Goal: Information Seeking & Learning: Learn about a topic

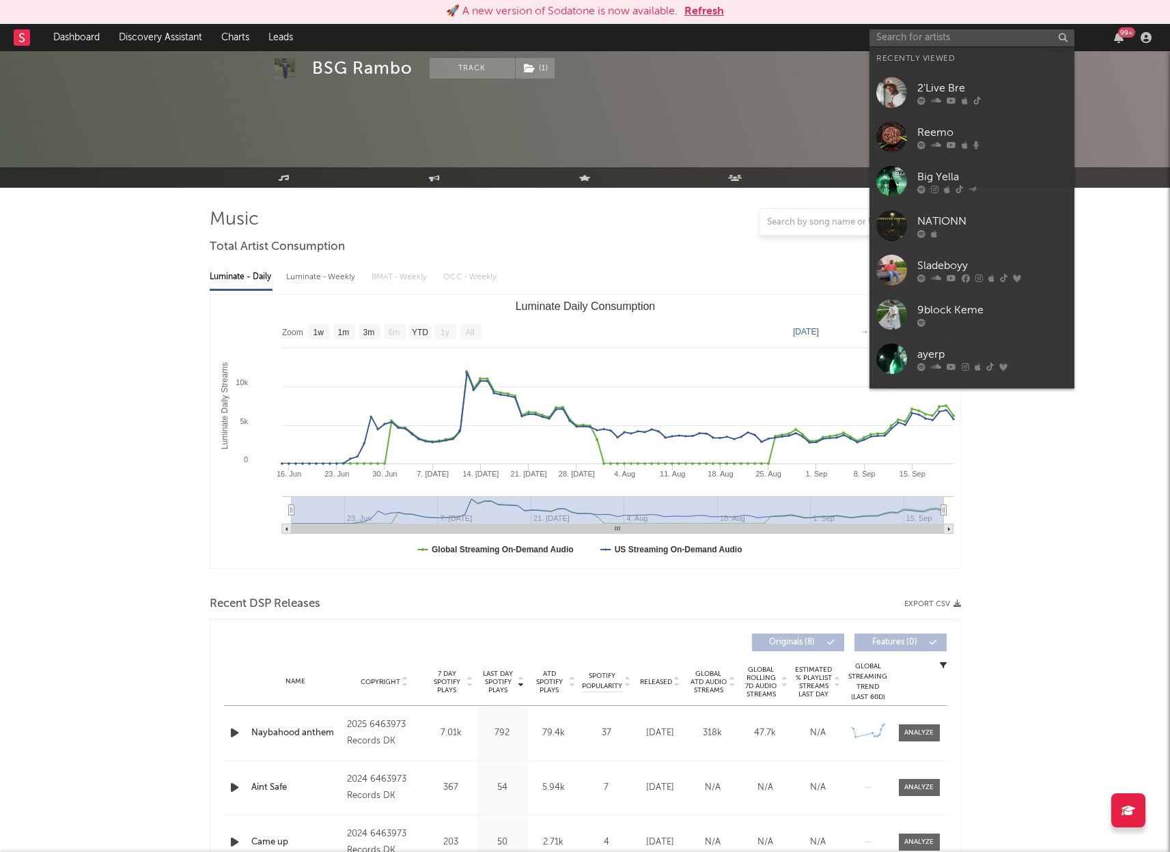
select select "1w"
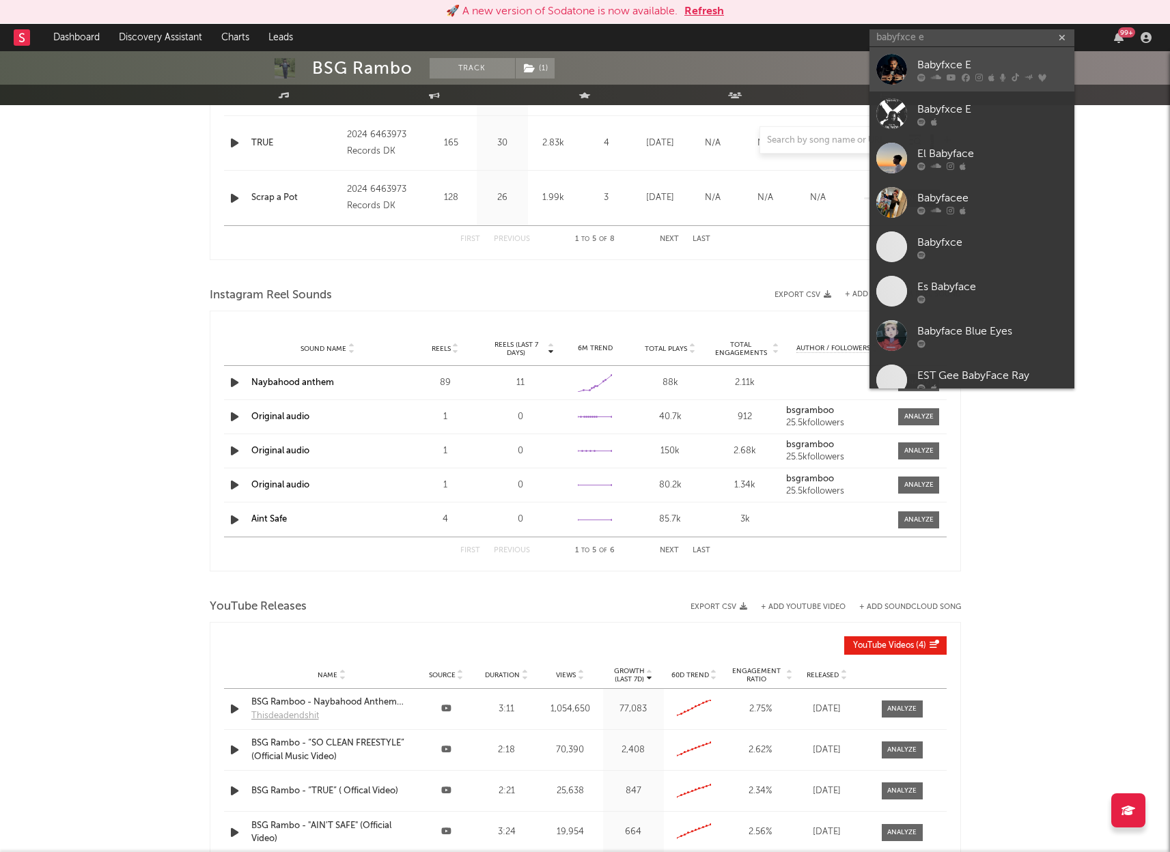
type input "babyfxce e"
click at [944, 66] on div "Babyfxce E" at bounding box center [992, 65] width 150 height 16
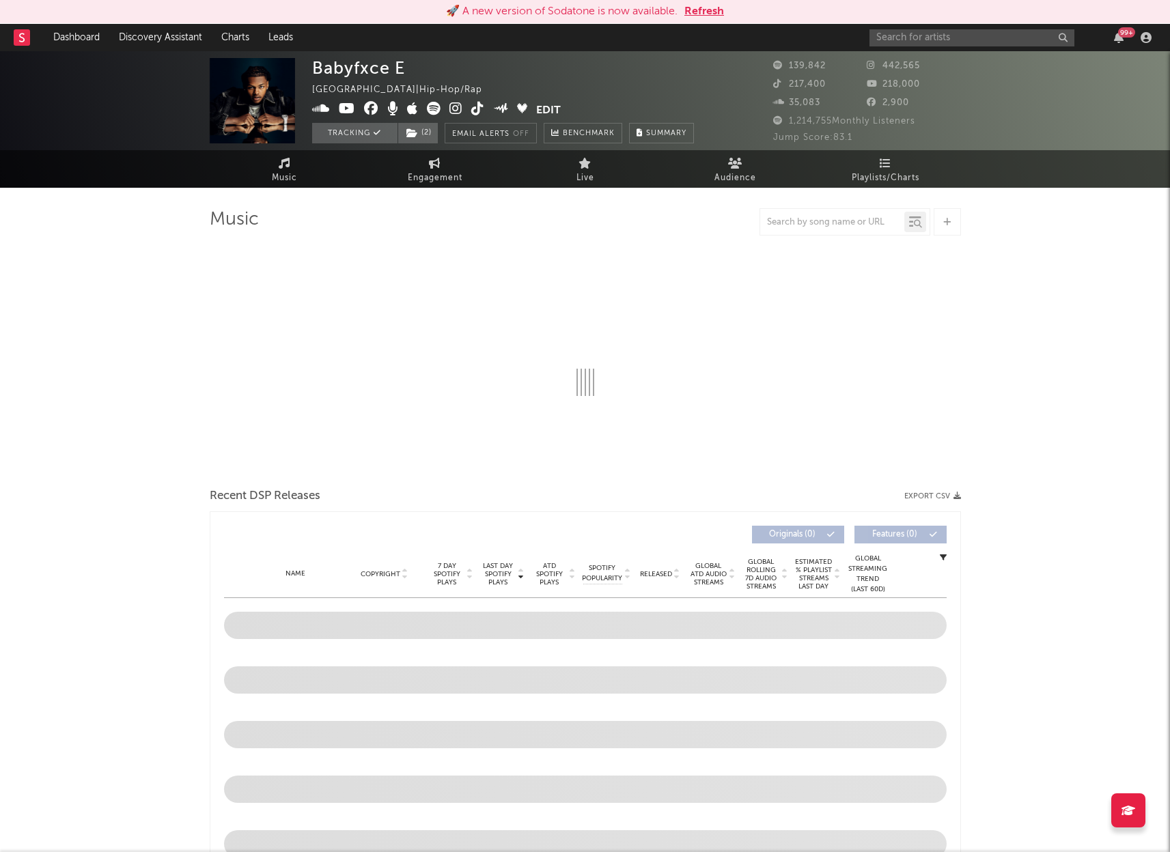
select select "6m"
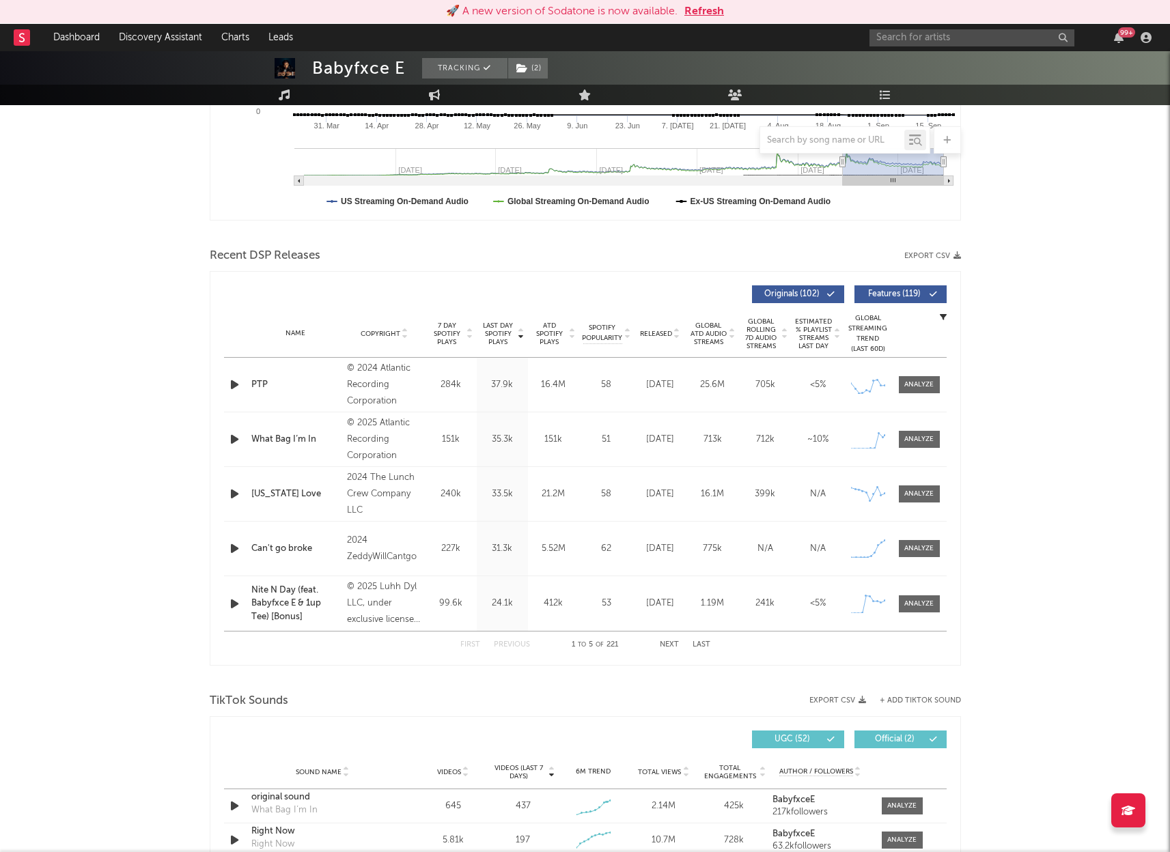
scroll to position [356, 0]
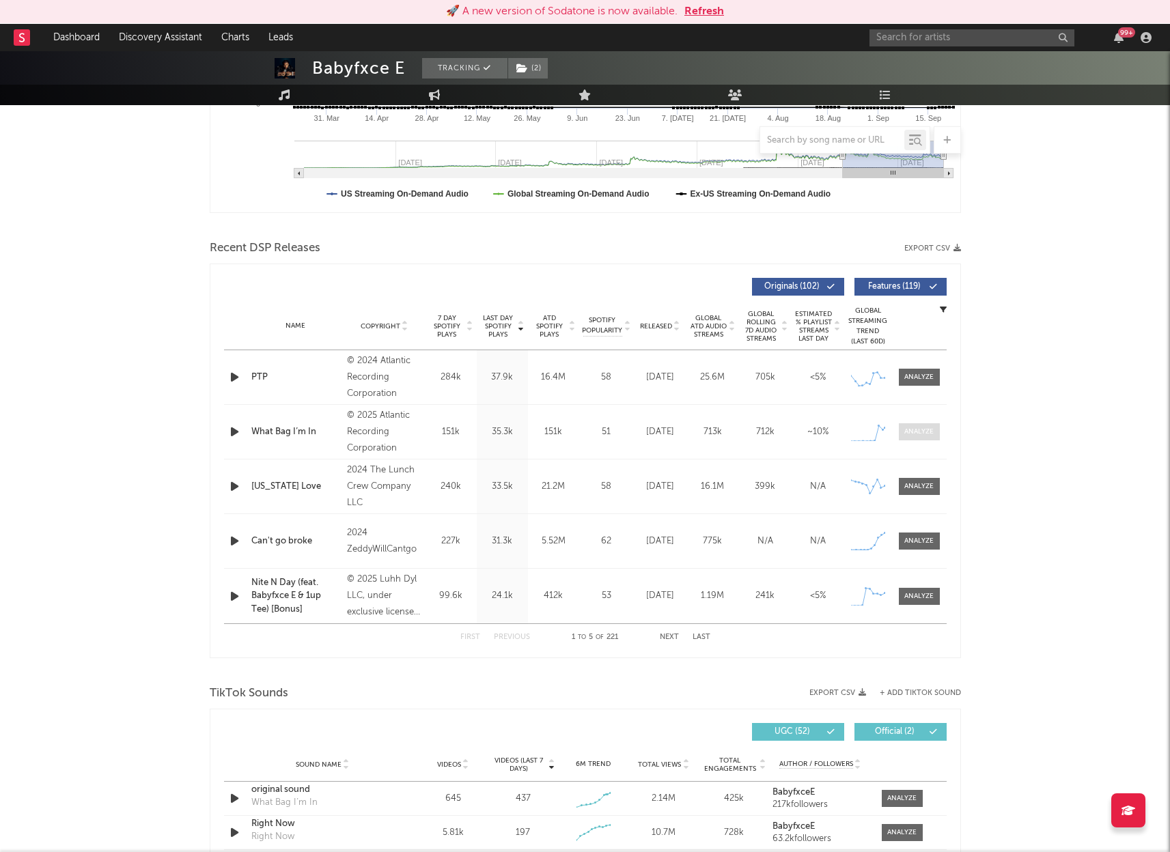
click at [923, 432] on div at bounding box center [918, 432] width 29 height 10
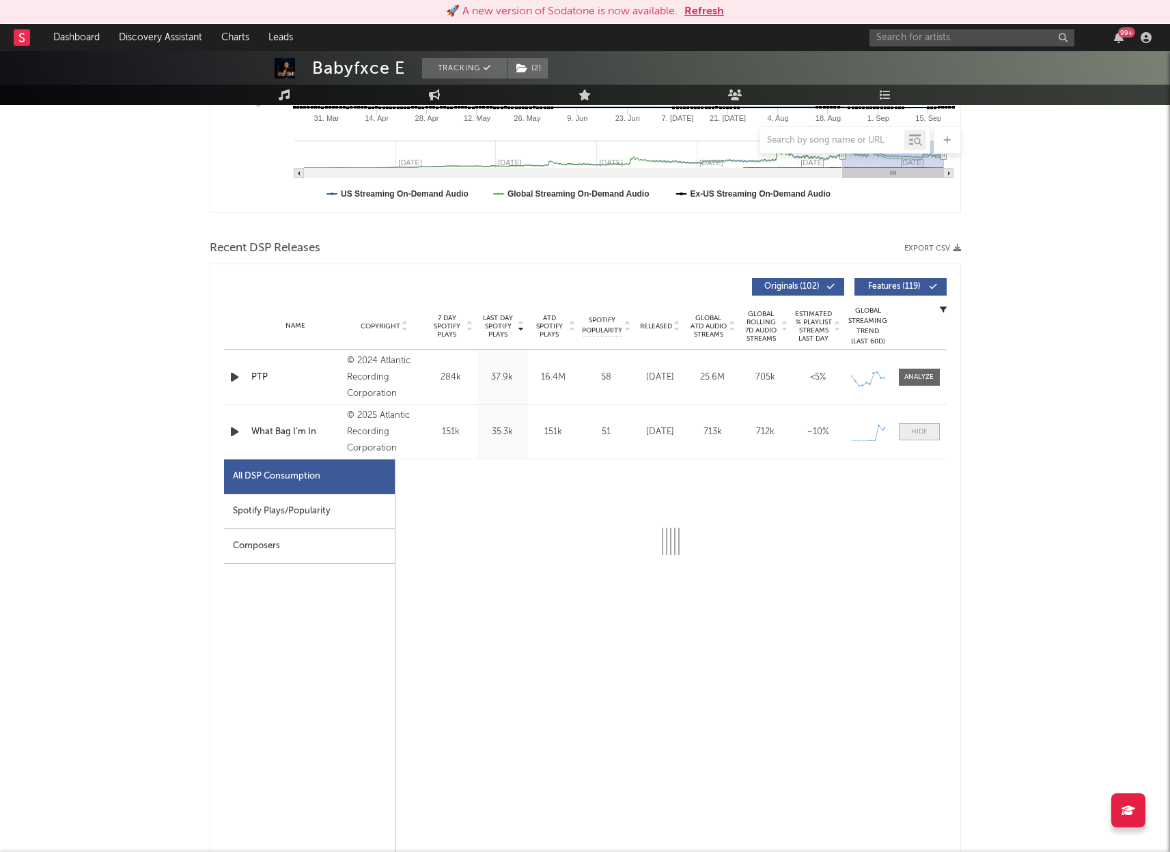
select select "1w"
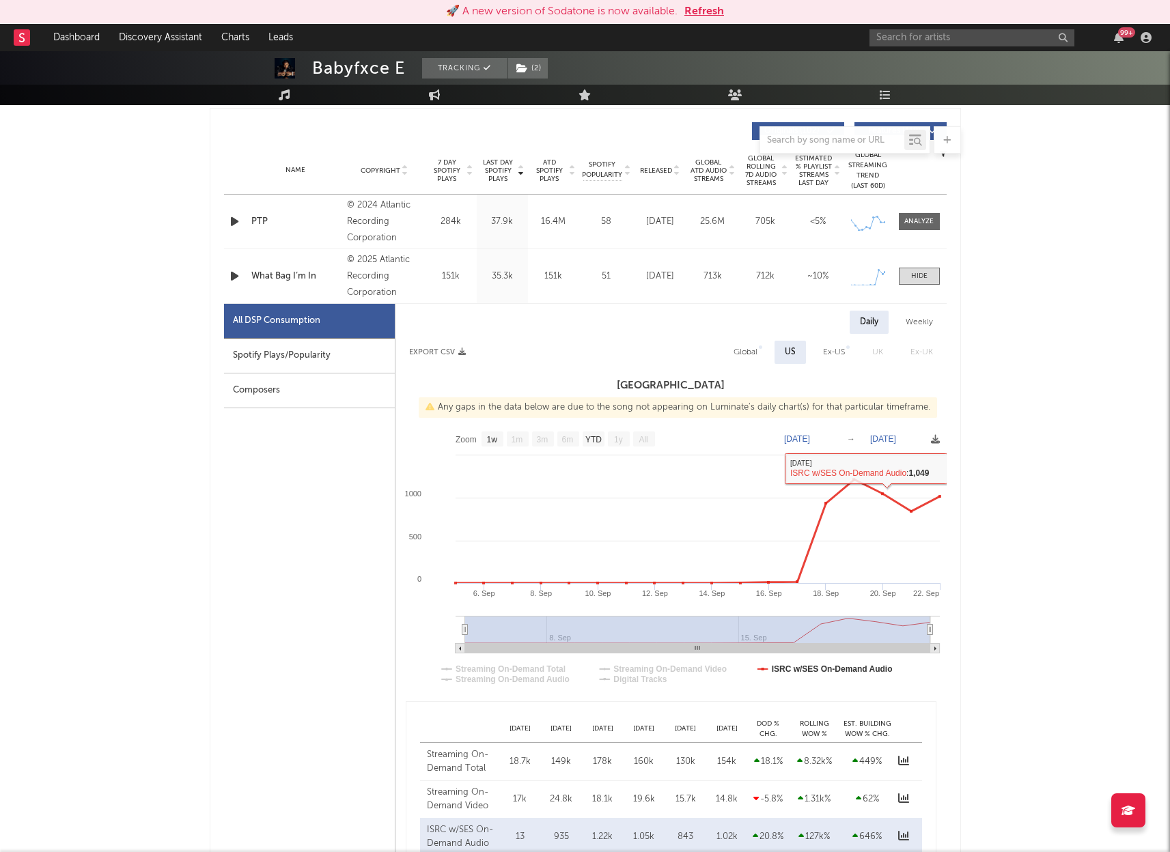
scroll to position [517, 0]
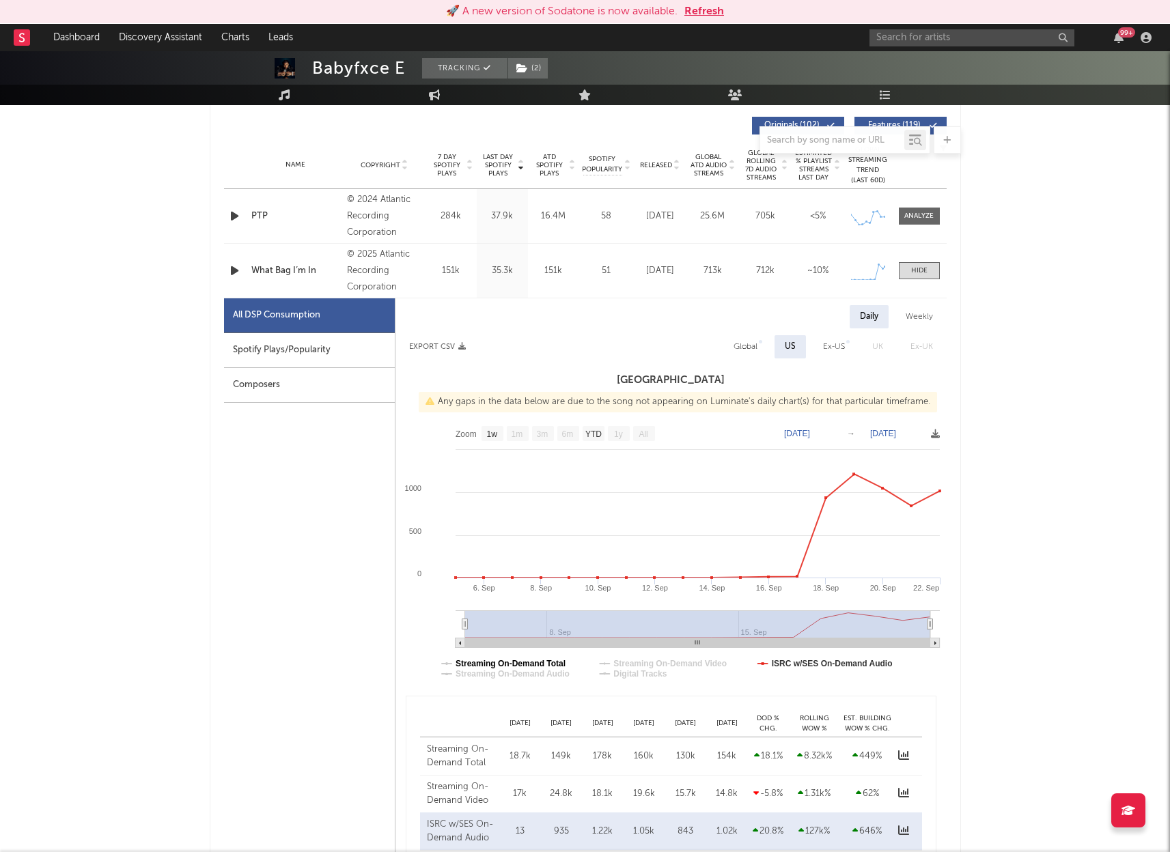
click at [537, 662] on text "Streaming On-Demand Total" at bounding box center [510, 664] width 110 height 10
select select "1w"
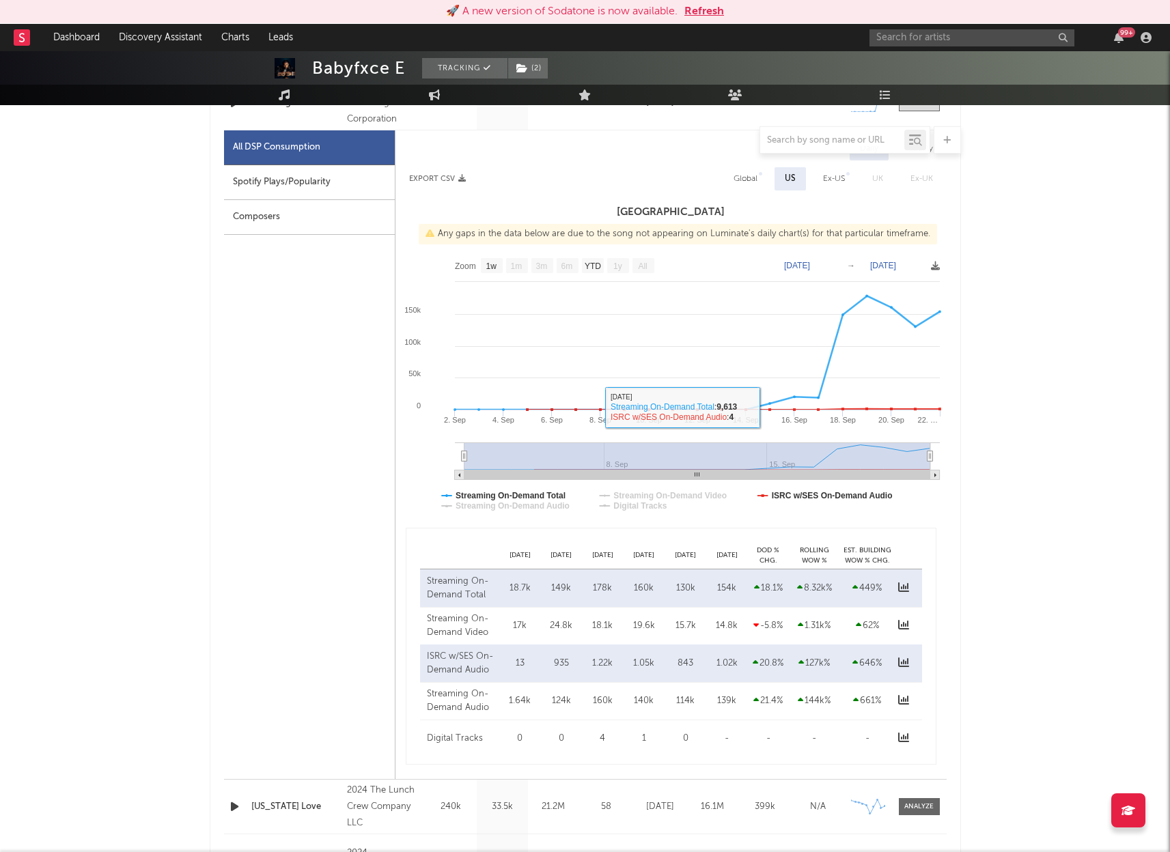
scroll to position [727, 0]
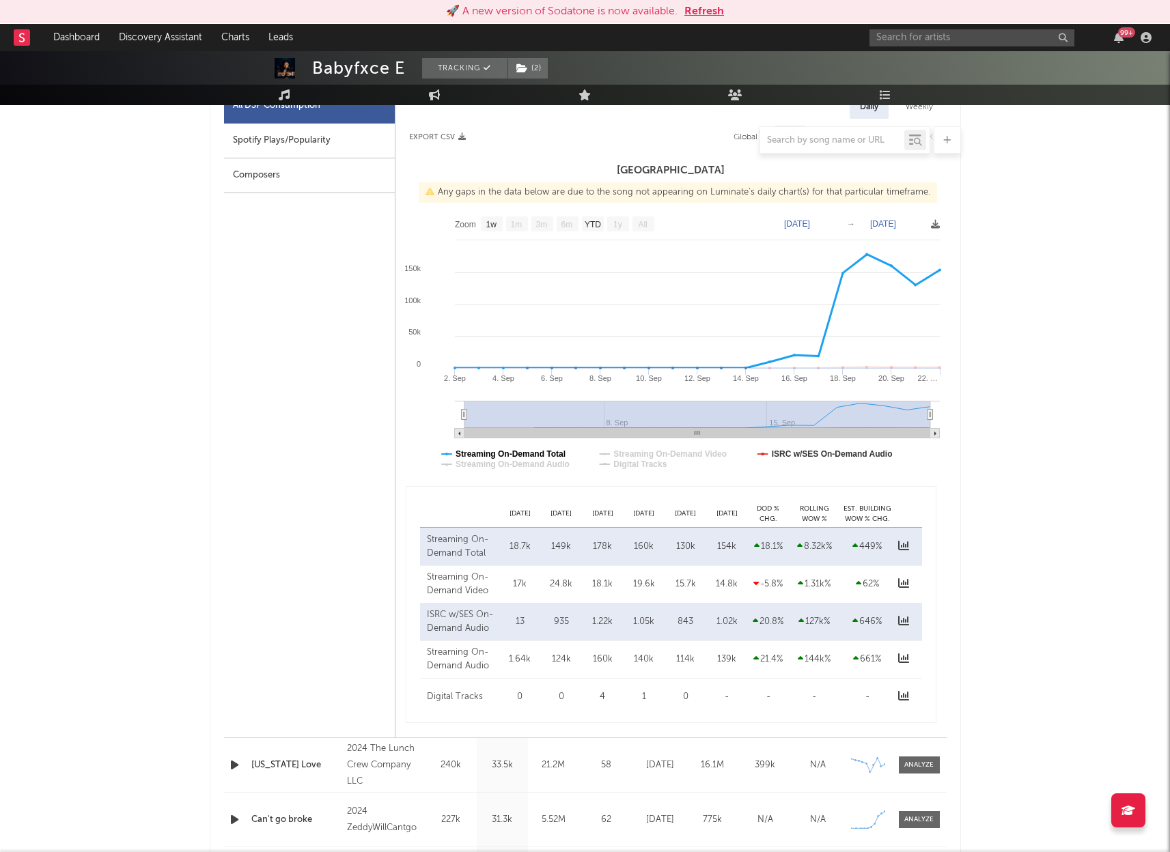
click at [468, 452] on text "Streaming On-Demand Total" at bounding box center [510, 454] width 110 height 10
select select "1w"
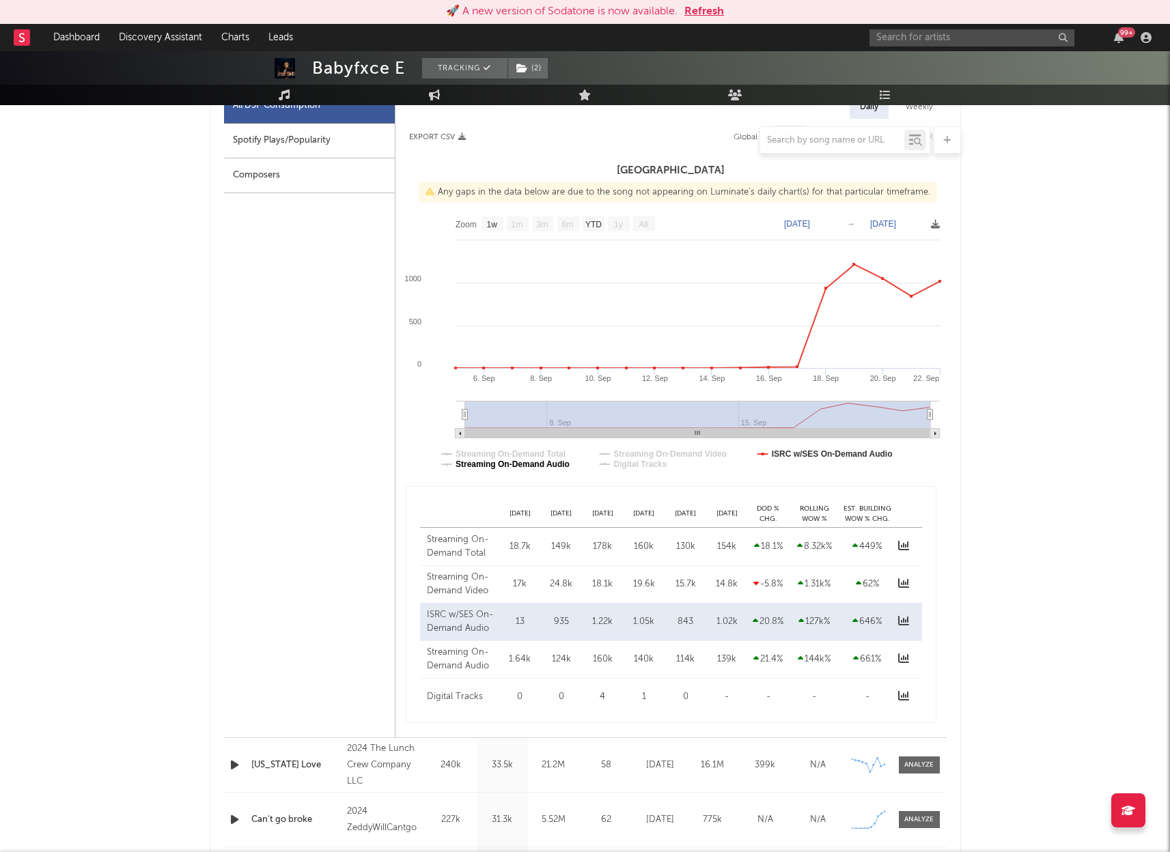
click at [469, 462] on text "Streaming On-Demand Audio" at bounding box center [512, 465] width 114 height 10
select select "1w"
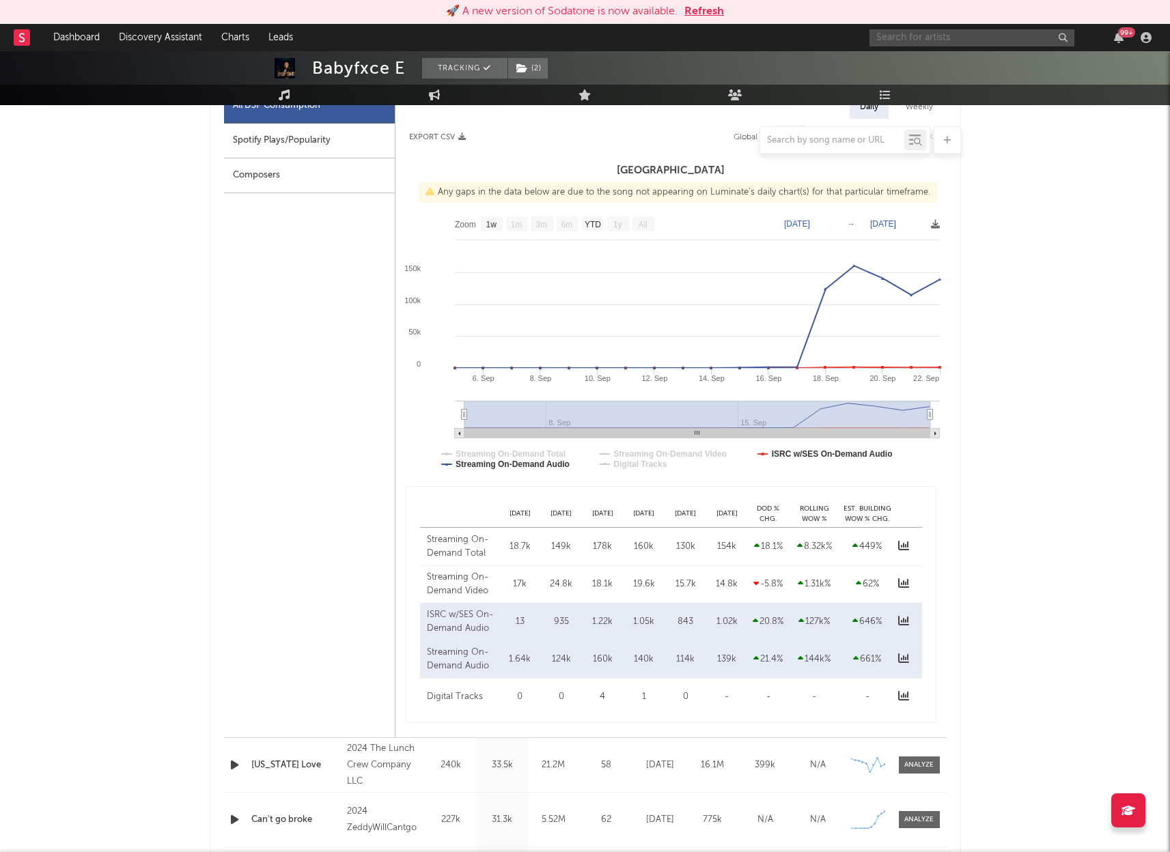
click at [932, 38] on input "text" at bounding box center [971, 37] width 205 height 17
type input "1900rugrat"
click at [981, 62] on div "1900Rugrat" at bounding box center [992, 65] width 150 height 16
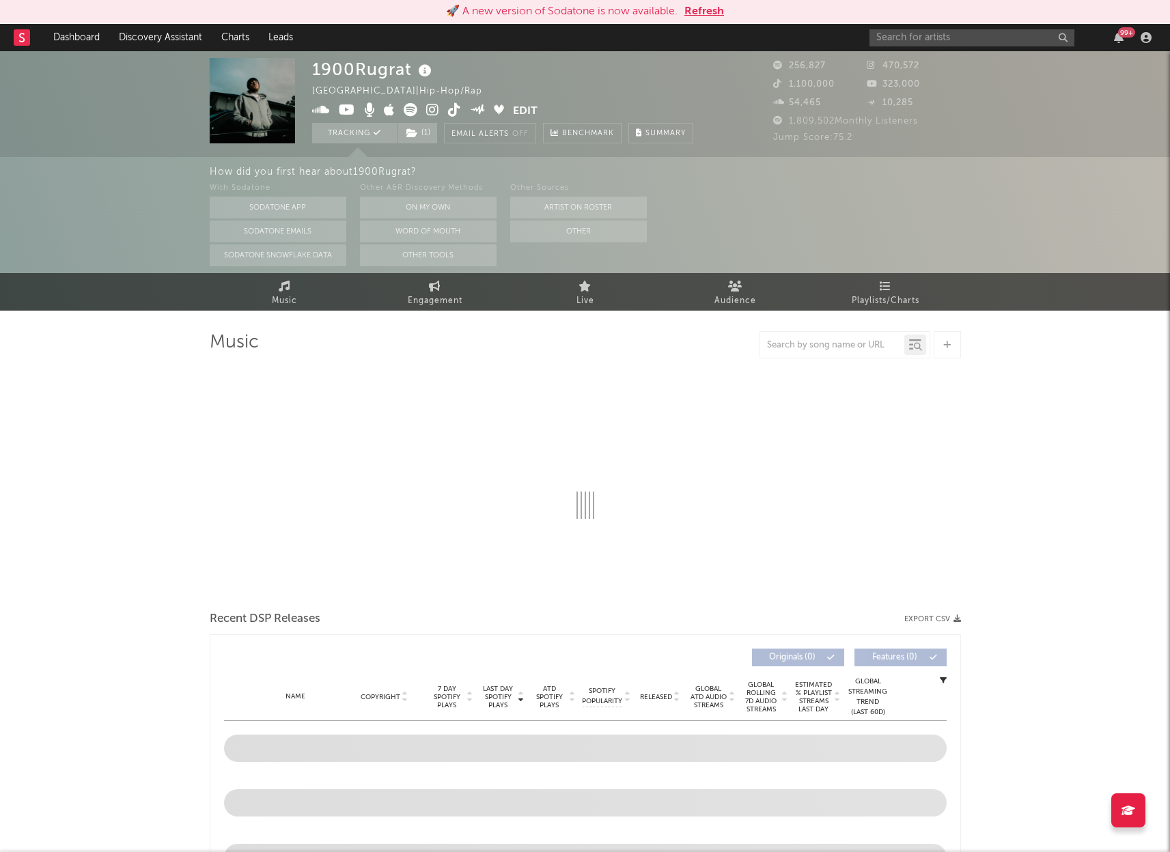
select select "6m"
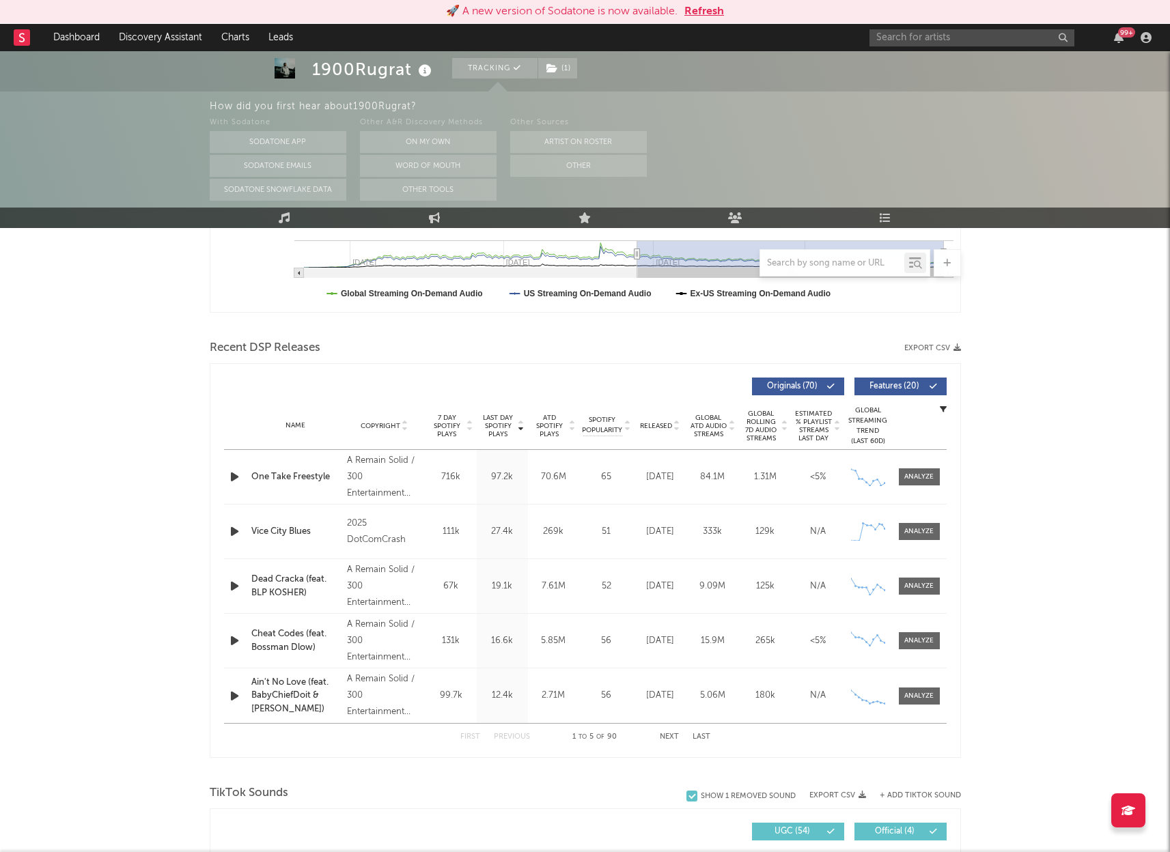
scroll to position [433, 0]
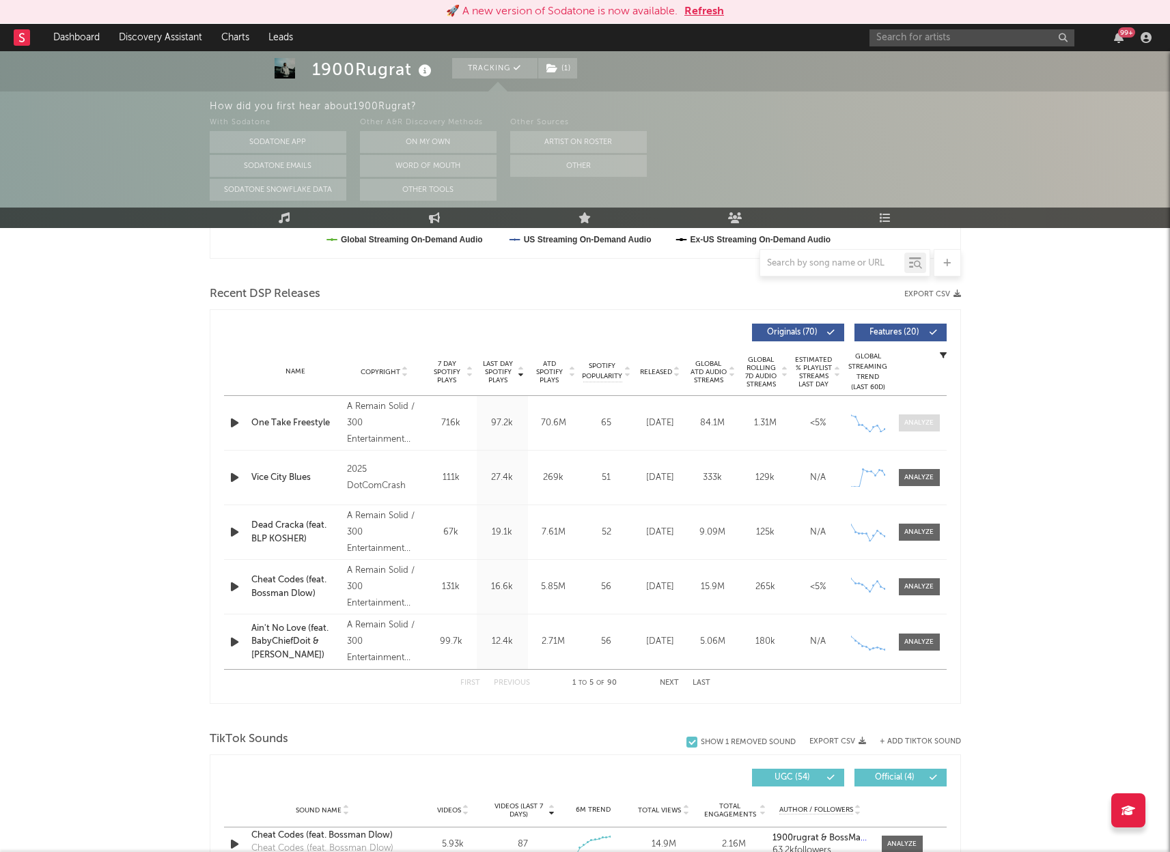
click at [916, 423] on div at bounding box center [918, 423] width 29 height 10
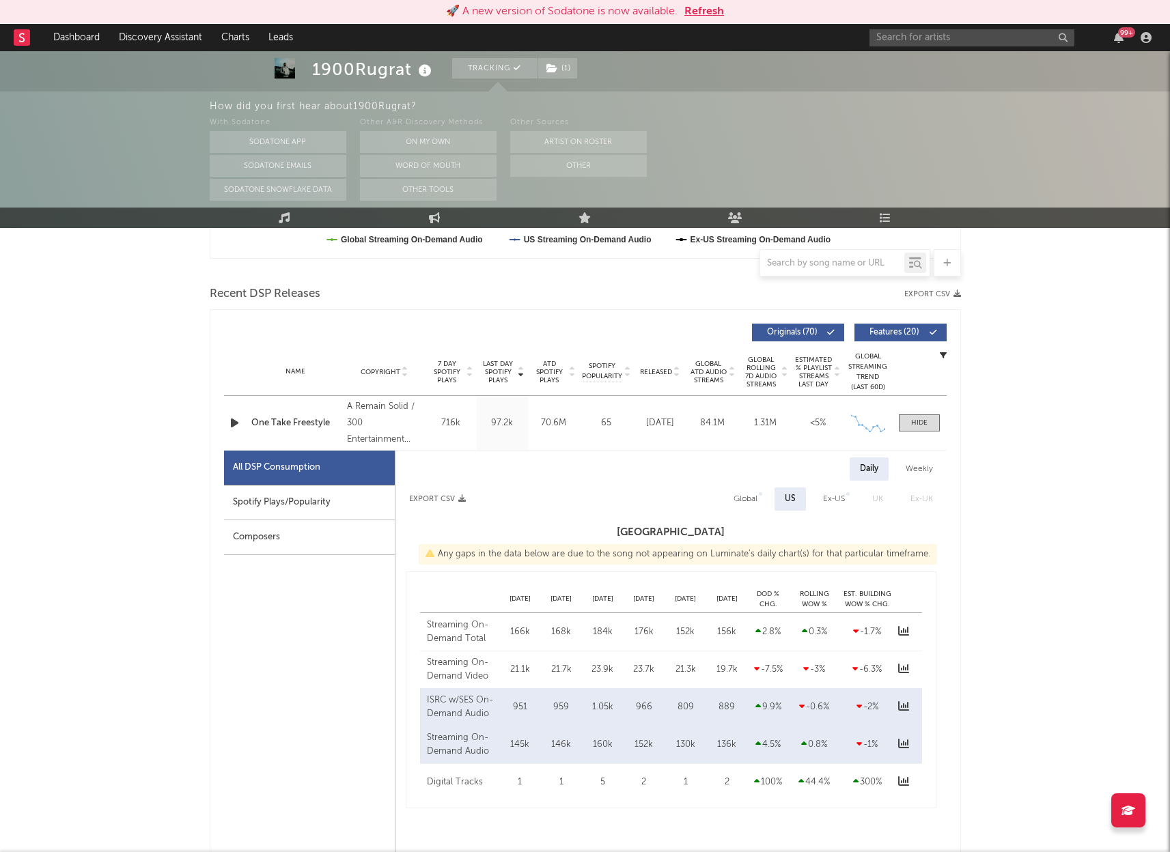
select select "6m"
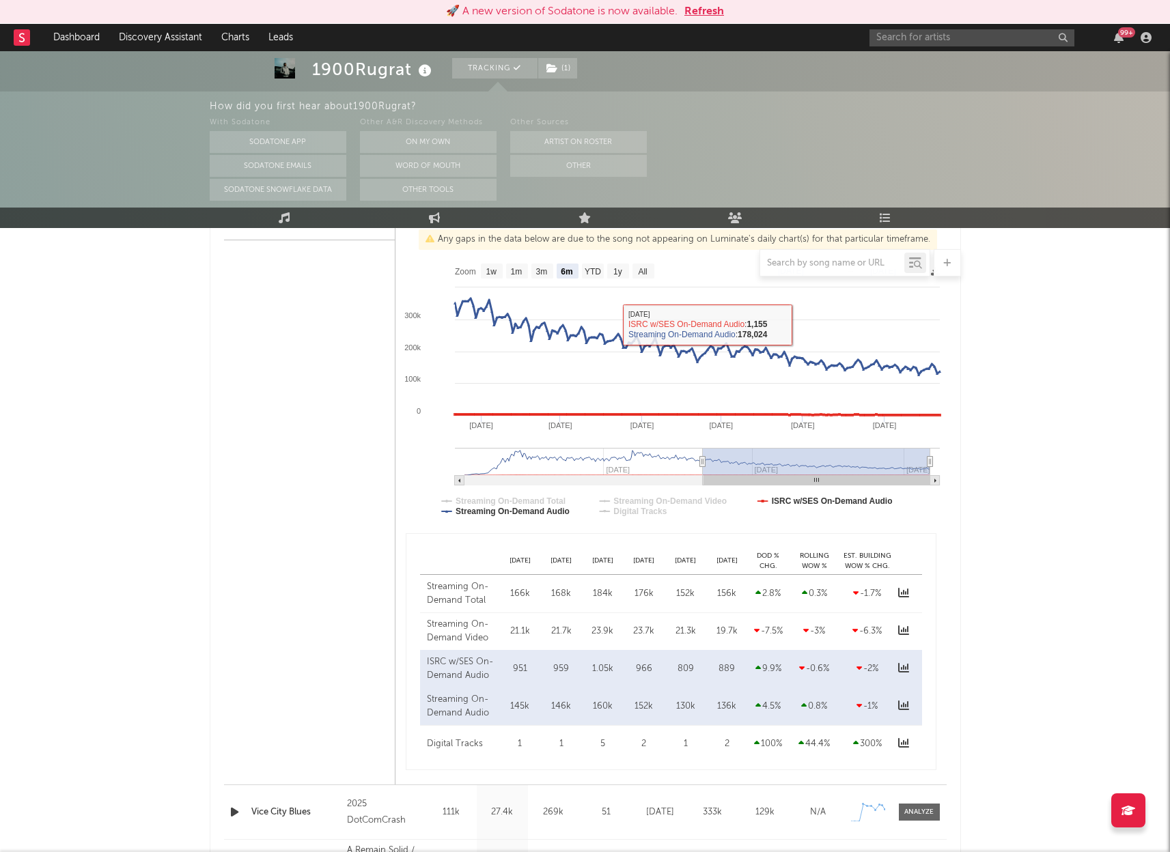
scroll to position [753, 0]
